Goal: Leave review/rating: Share an evaluation or opinion about a product, service, or content

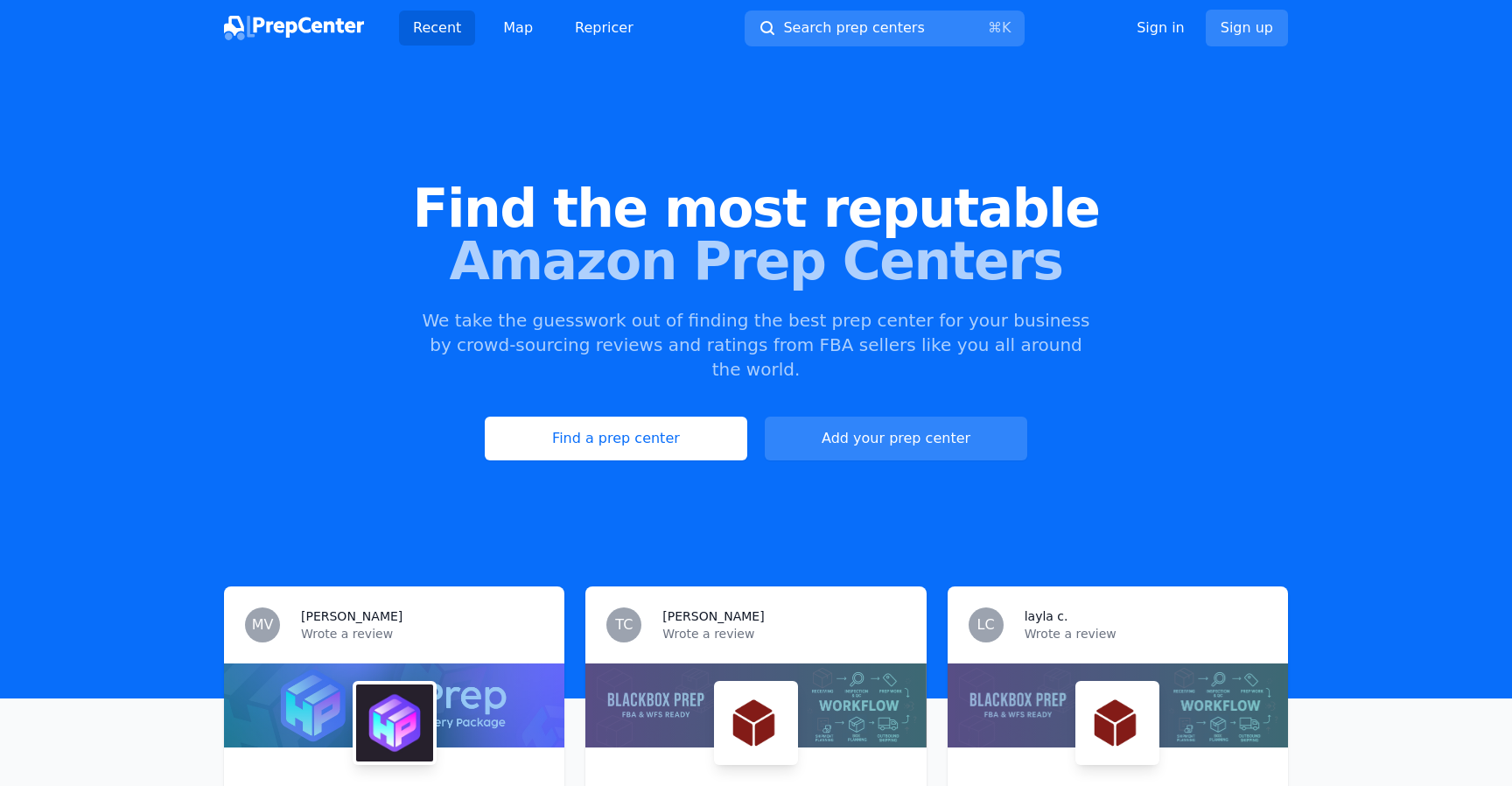
scroll to position [380, 0]
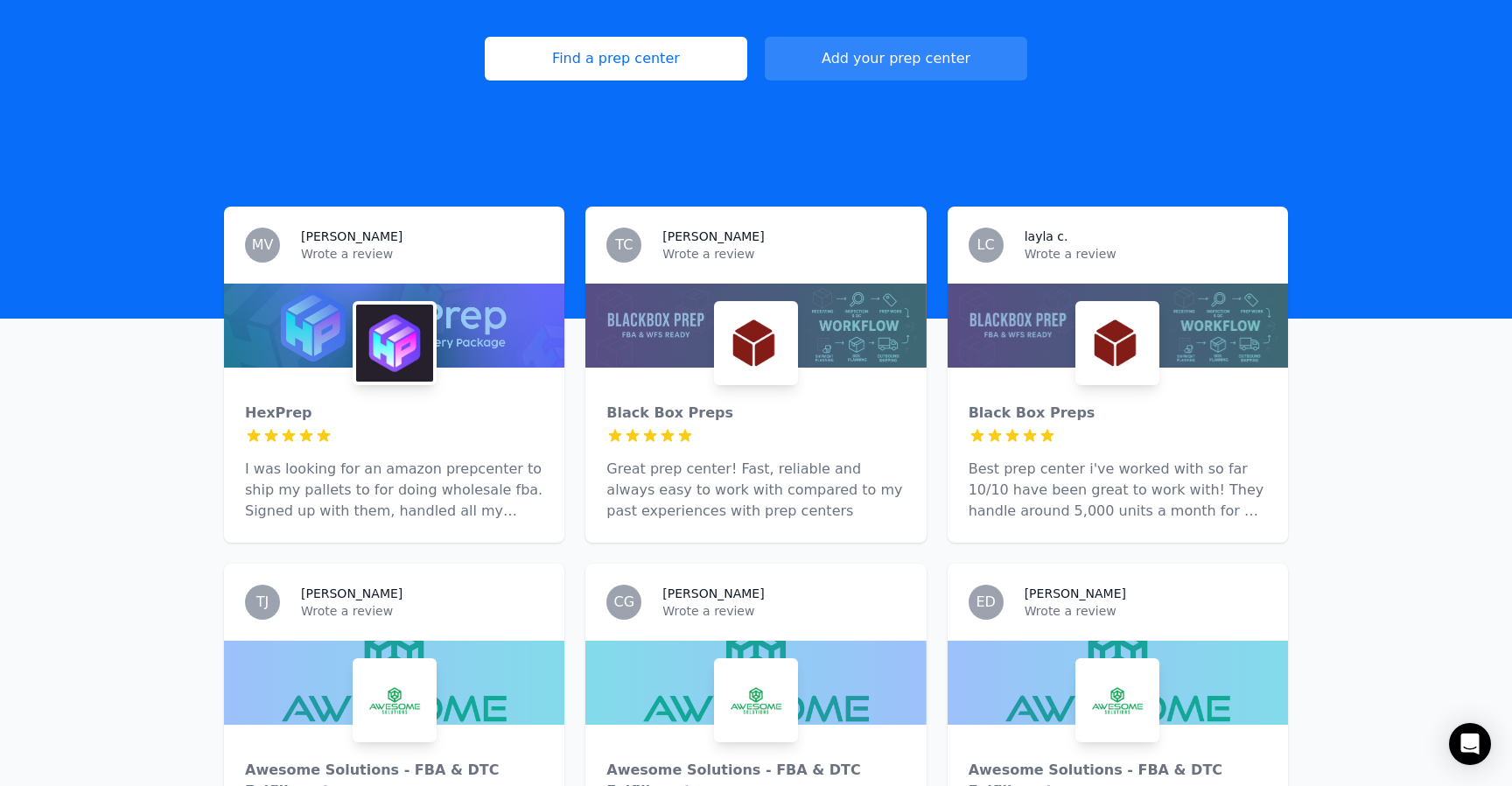
click at [467, 640] on div at bounding box center [394, 682] width 340 height 84
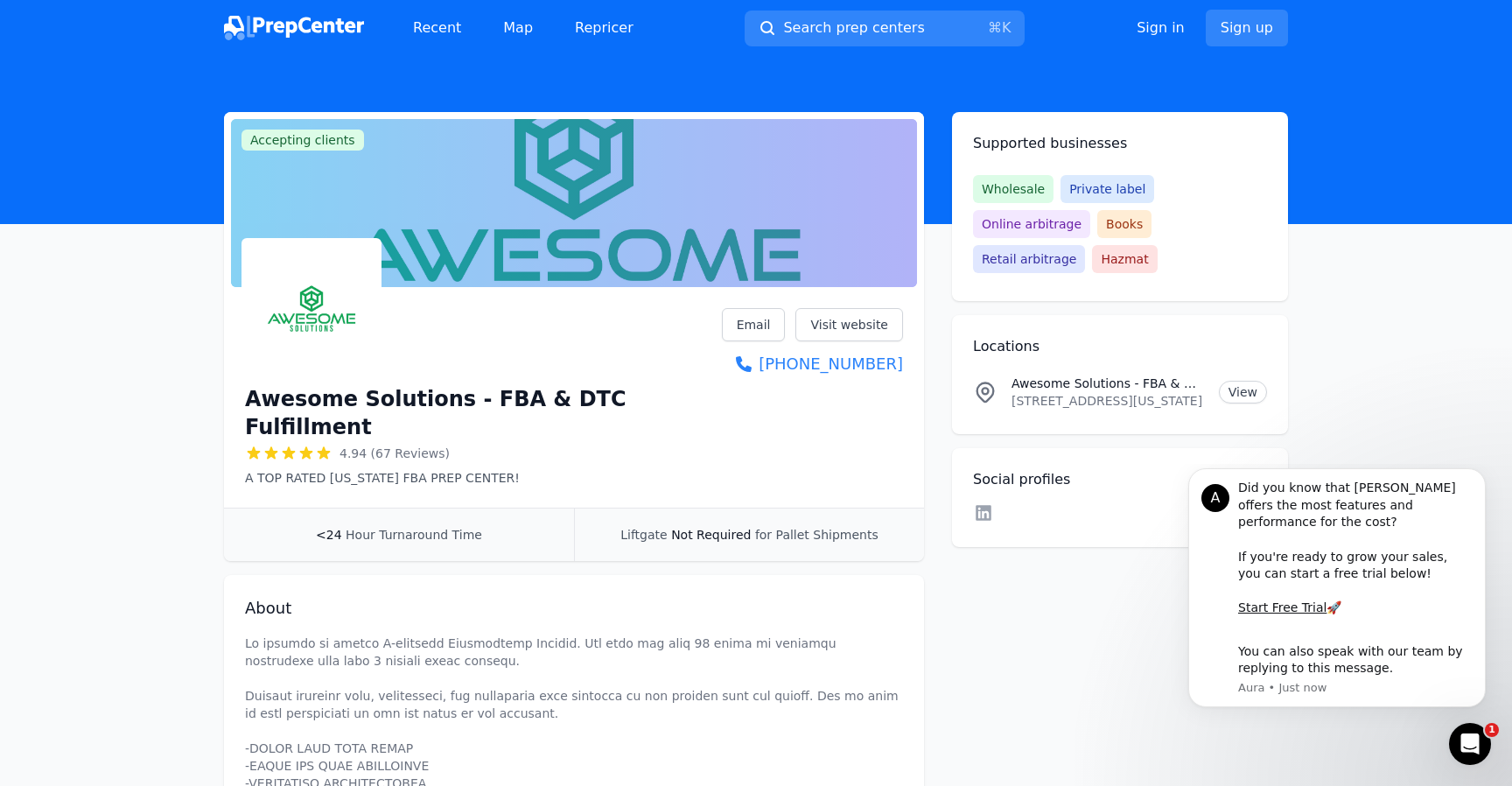
click at [258, 4] on div "Recent Map Repricer Search prep centers ⌘ K Open main menu Sign in Sign up" at bounding box center [756, 28] width 1064 height 56
click at [258, 43] on div "Recent Map Repricer" at bounding box center [436, 29] width 424 height 35
click at [252, 37] on img at bounding box center [294, 28] width 140 height 25
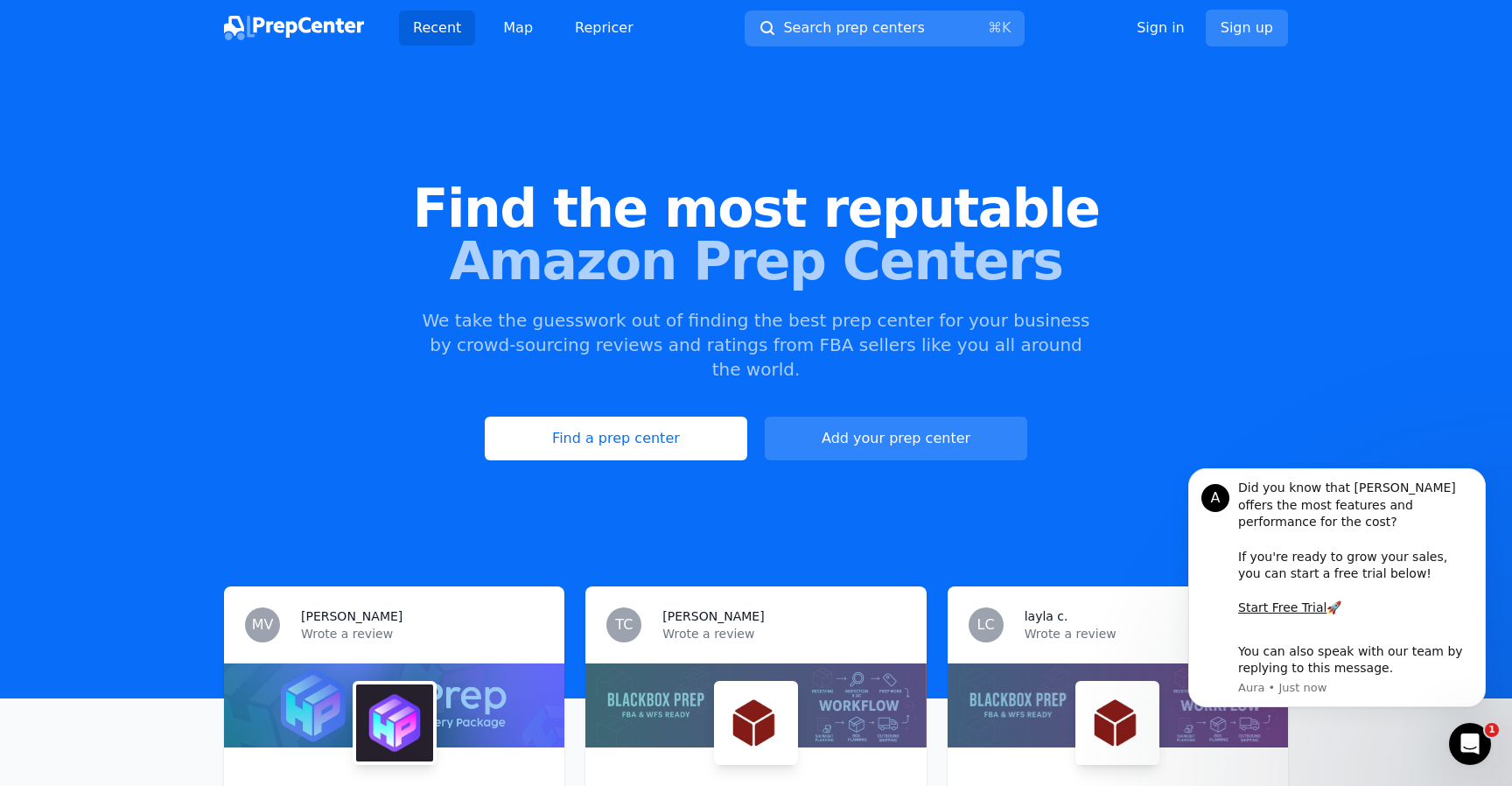
scroll to position [403, 0]
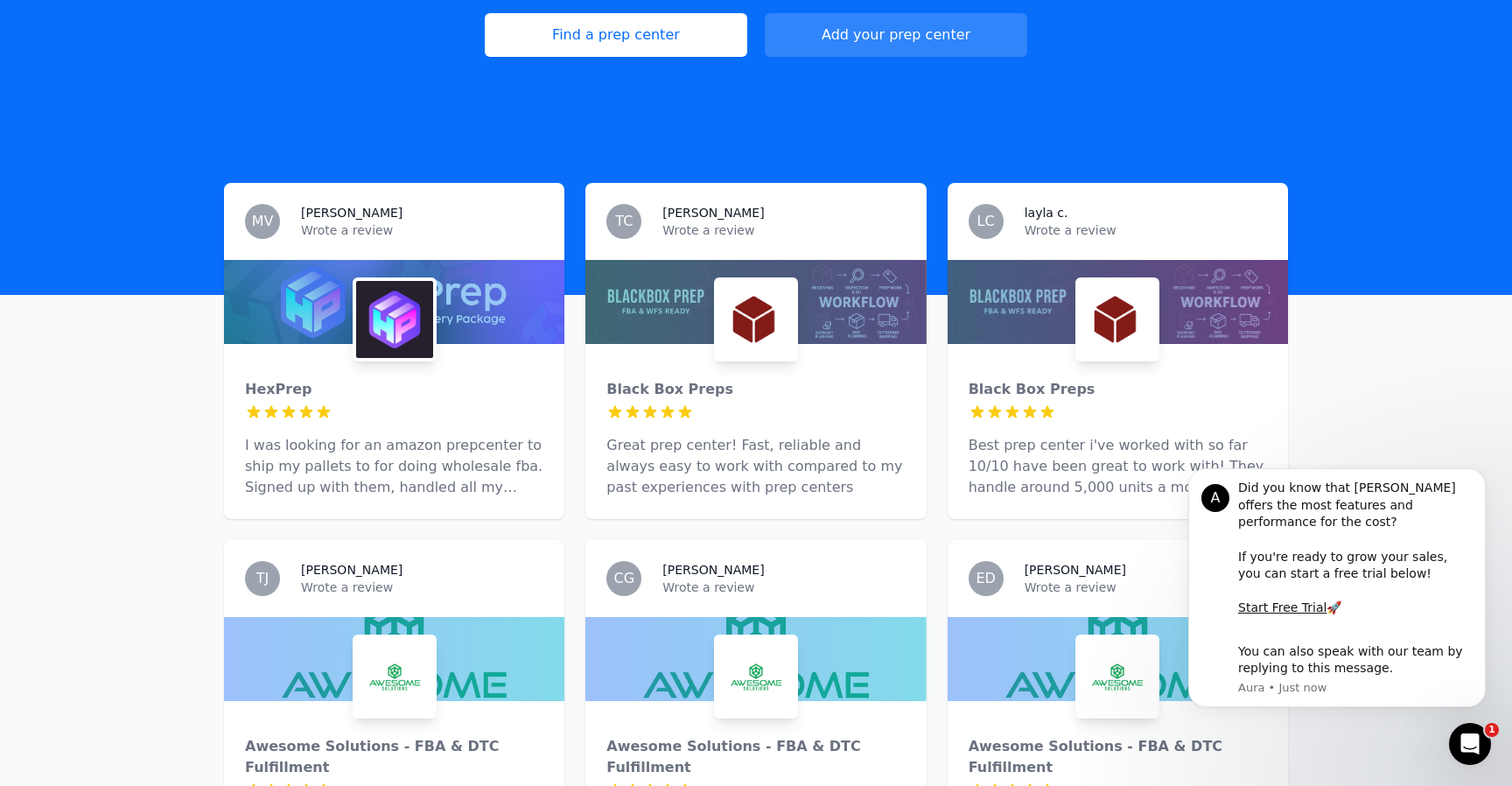
click at [671, 276] on div at bounding box center [756, 301] width 340 height 84
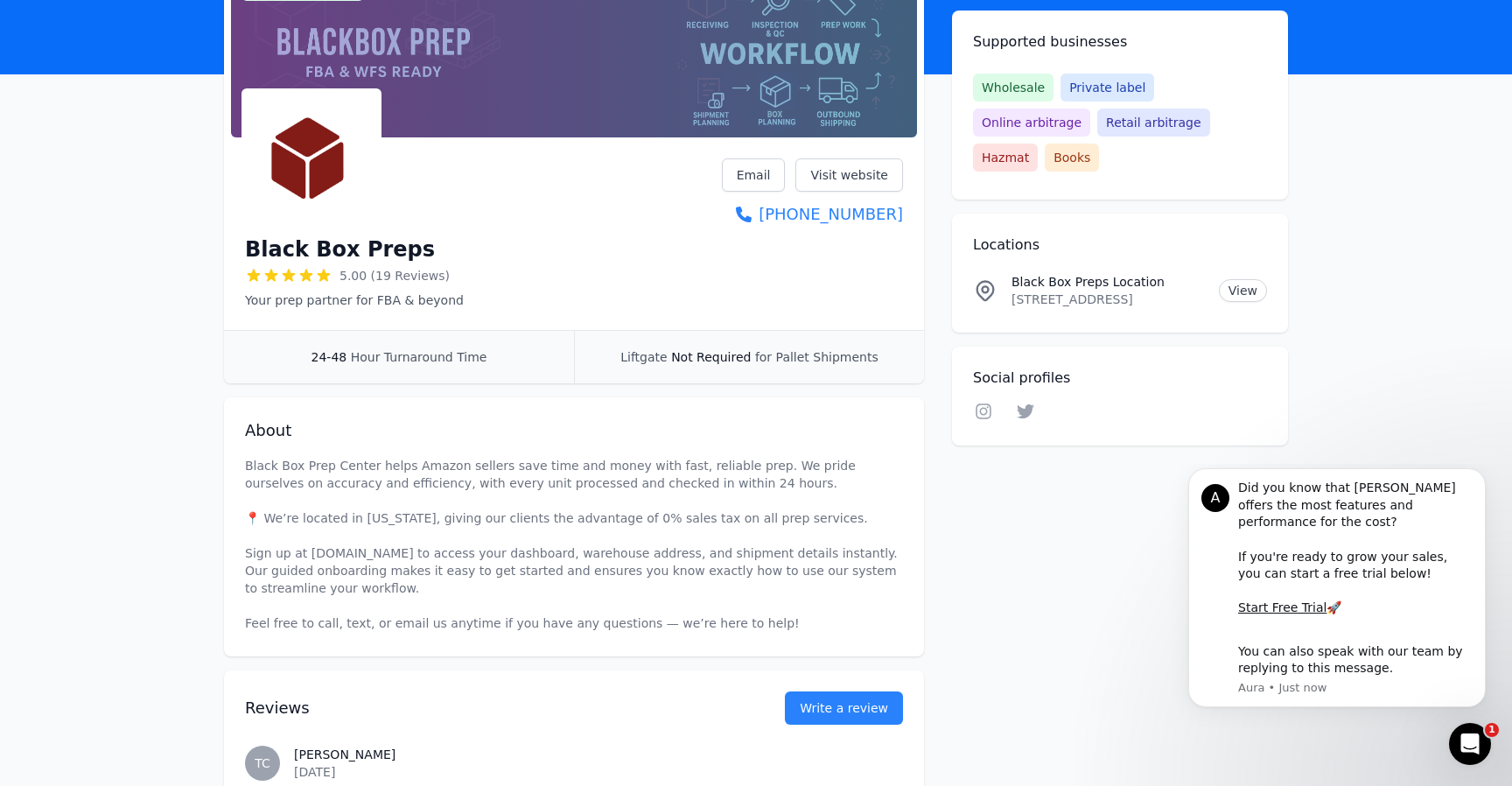
scroll to position [148, 0]
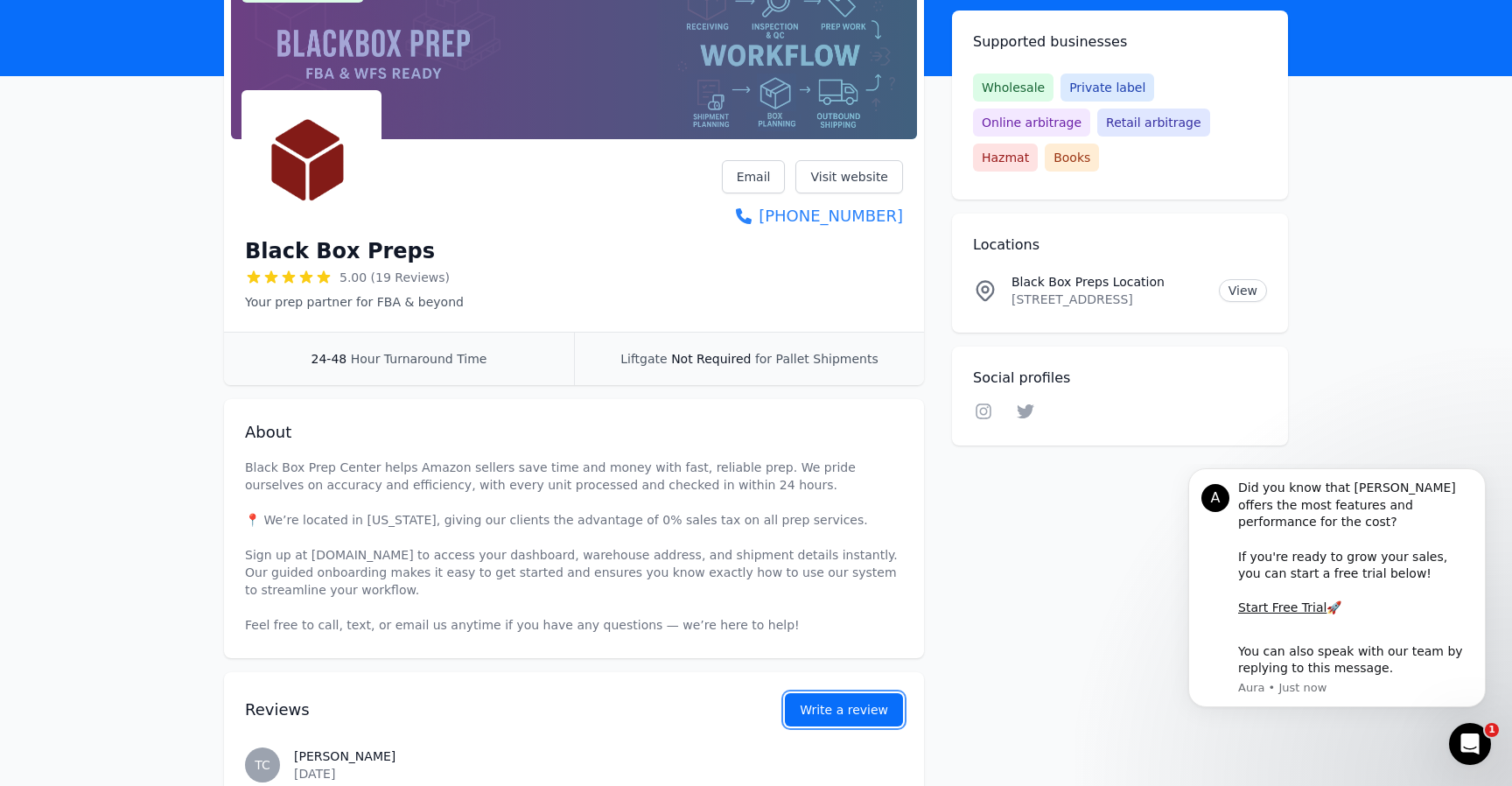
click at [835, 700] on link "Write a review" at bounding box center [844, 709] width 118 height 33
